Goal: Check status: Check status

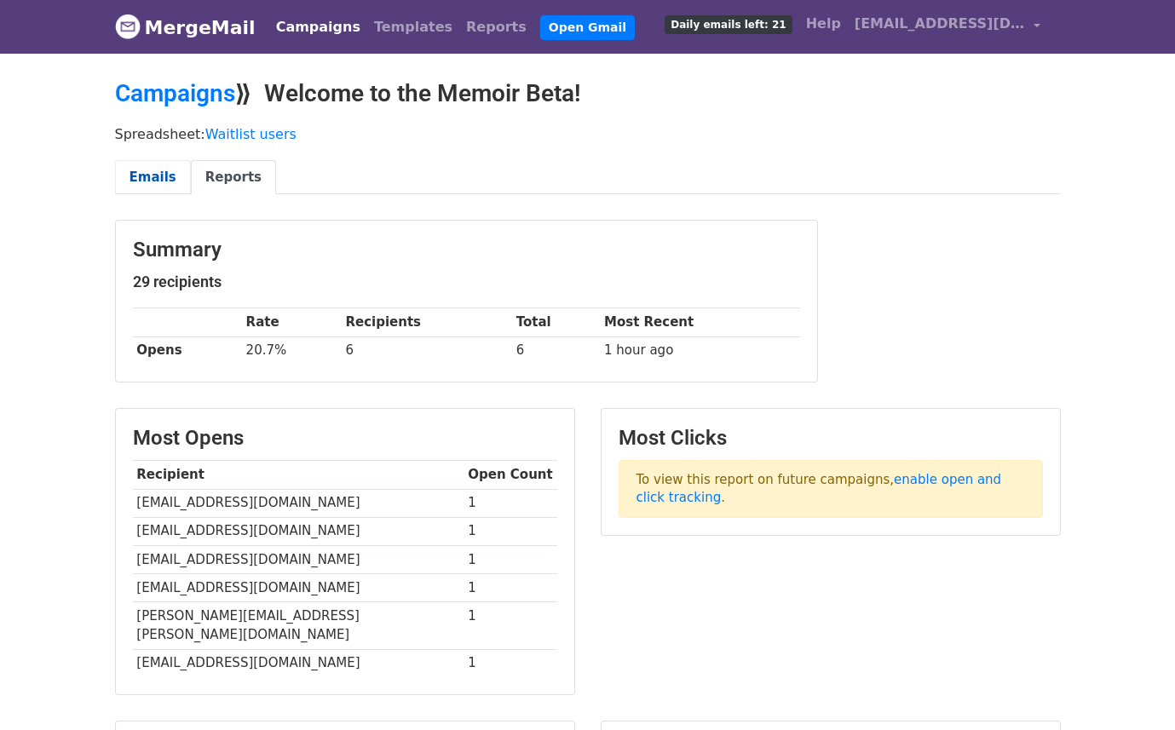
click at [132, 186] on link "Emails" at bounding box center [153, 177] width 76 height 35
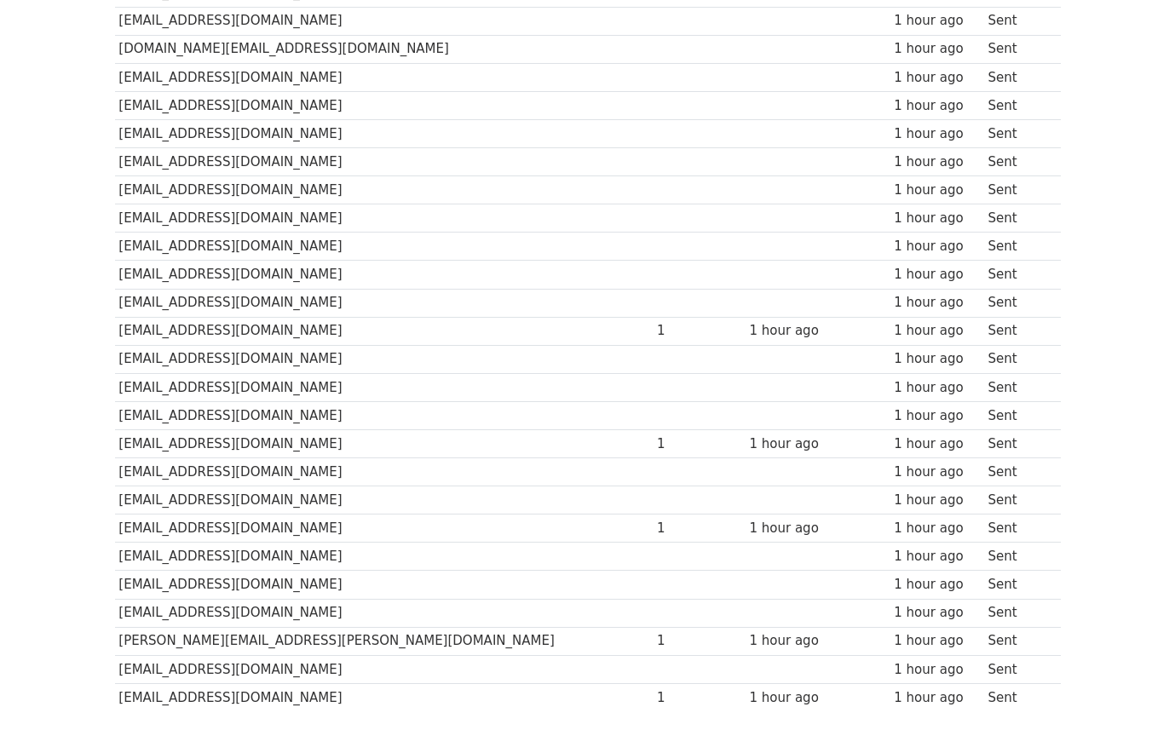
scroll to position [522, 0]
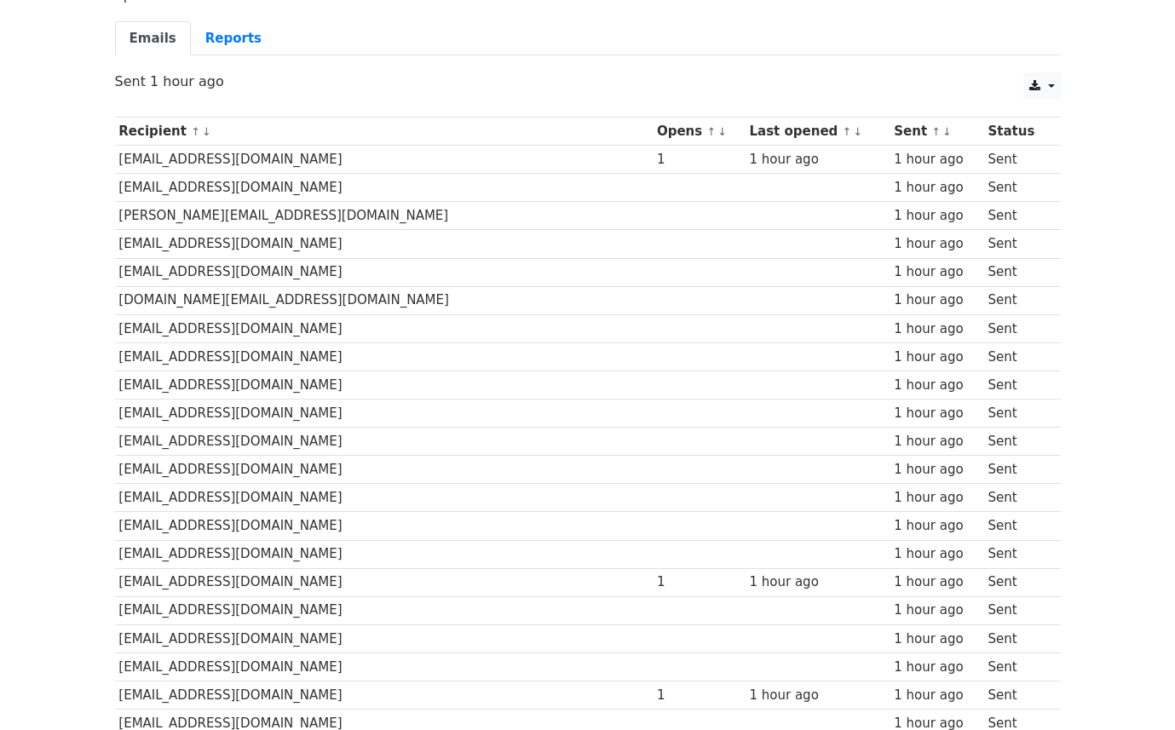
scroll to position [515, 0]
